Goal: Transaction & Acquisition: Purchase product/service

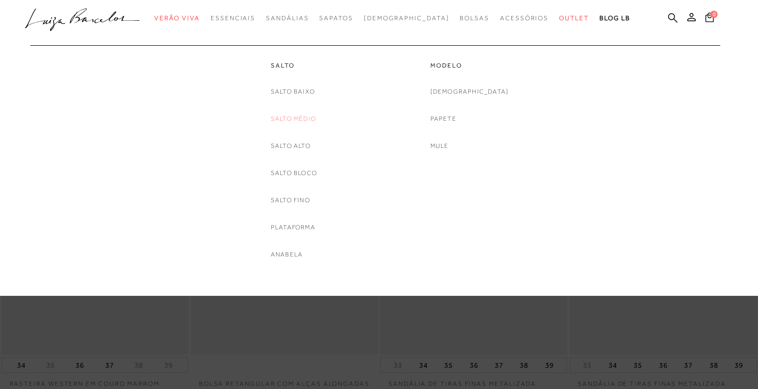
click at [286, 122] on link "Salto Médio" at bounding box center [293, 118] width 45 height 11
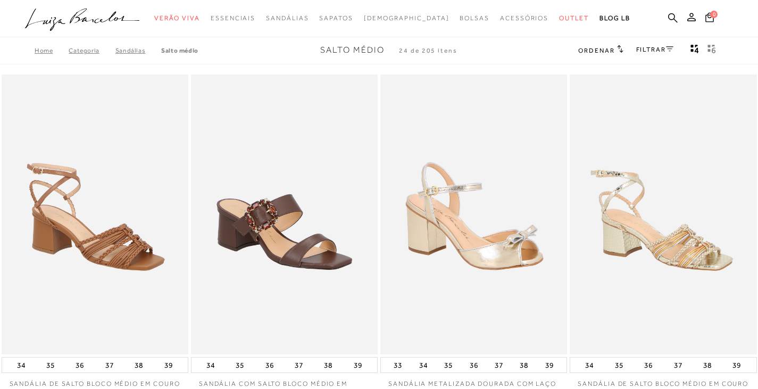
click at [658, 51] on link "FILTRAR" at bounding box center [654, 49] width 37 height 7
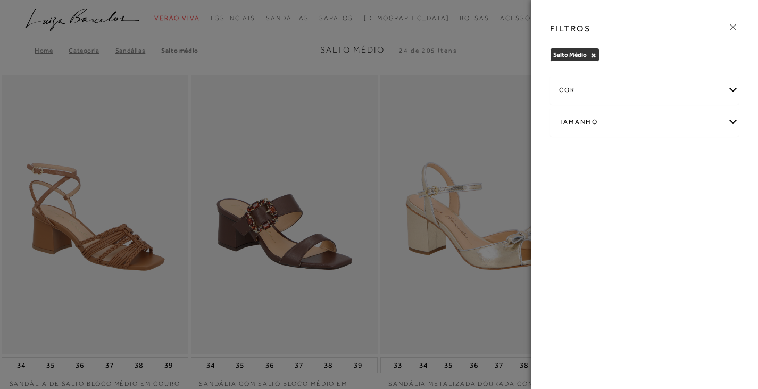
click at [590, 94] on div "cor" at bounding box center [645, 90] width 188 height 28
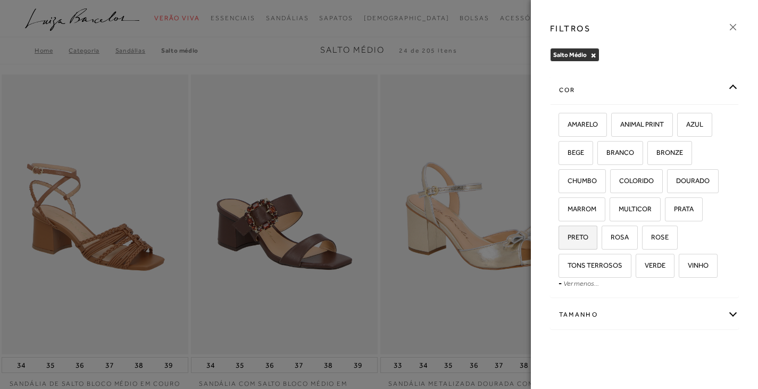
click at [585, 243] on label "PRETO" at bounding box center [578, 237] width 38 height 23
click at [568, 243] on input "PRETO" at bounding box center [562, 239] width 11 height 11
checkbox input "true"
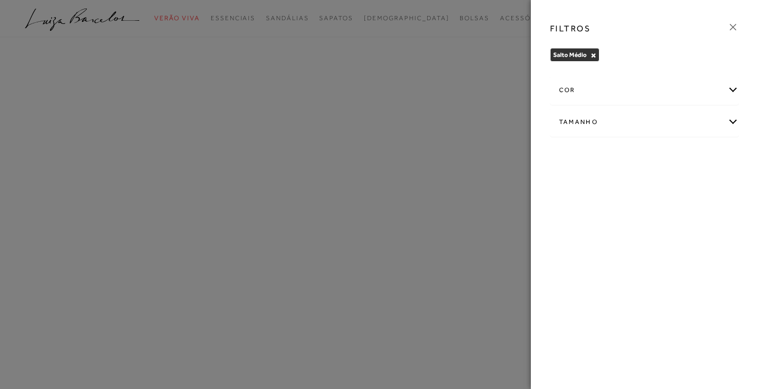
click at [585, 316] on div "FILTROS Salto Médio × Limpar todos os refinamentos cor AMARELO ANIMAL PRINT -" at bounding box center [645, 194] width 228 height 389
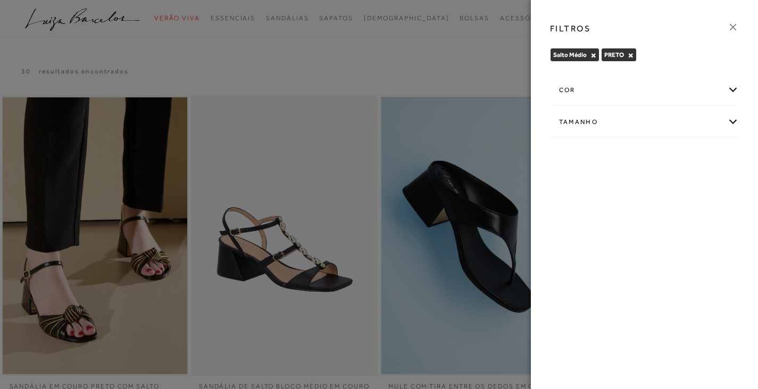
click at [593, 120] on div "Tamanho" at bounding box center [645, 122] width 188 height 28
click at [572, 187] on span "38" at bounding box center [567, 184] width 15 height 8
click at [568, 187] on input "38" at bounding box center [562, 186] width 11 height 11
checkbox input "true"
click at [735, 27] on icon at bounding box center [733, 27] width 12 height 12
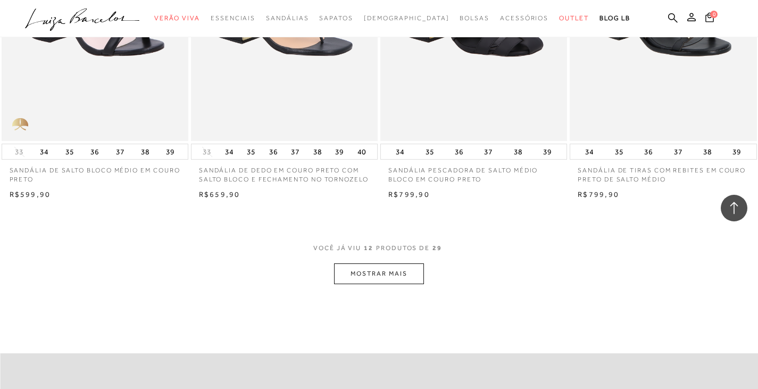
scroll to position [958, 0]
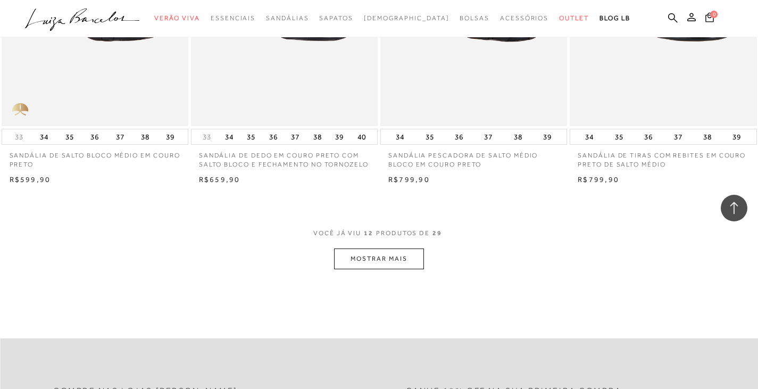
click at [402, 269] on button "MOSTRAR MAIS" at bounding box center [378, 258] width 89 height 21
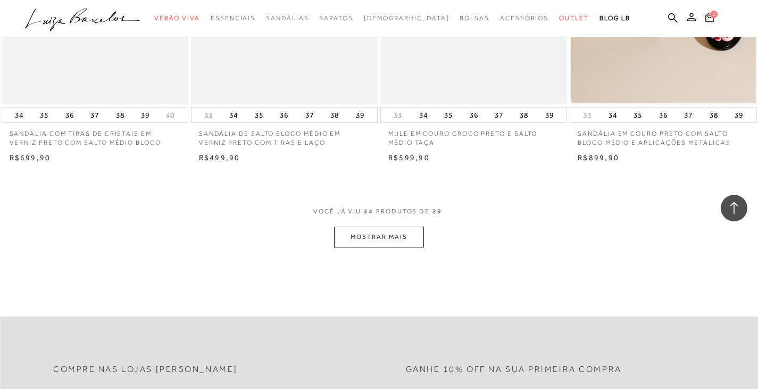
scroll to position [2075, 0]
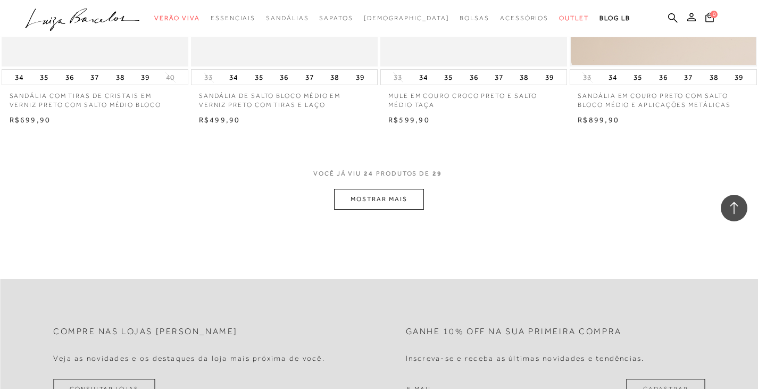
click at [385, 210] on button "MOSTRAR MAIS" at bounding box center [378, 199] width 89 height 21
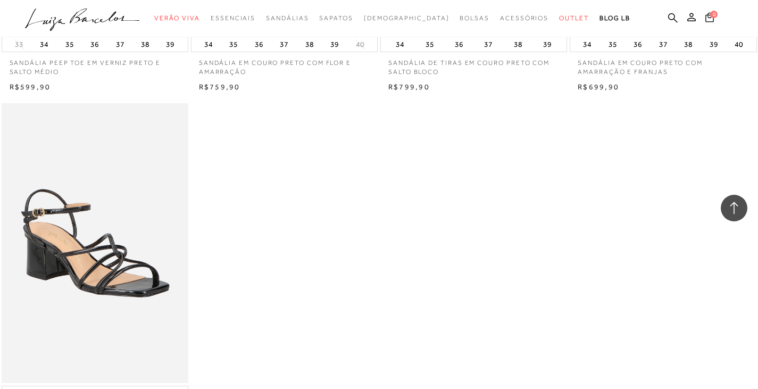
scroll to position [2554, 0]
